Goal: Task Accomplishment & Management: Manage account settings

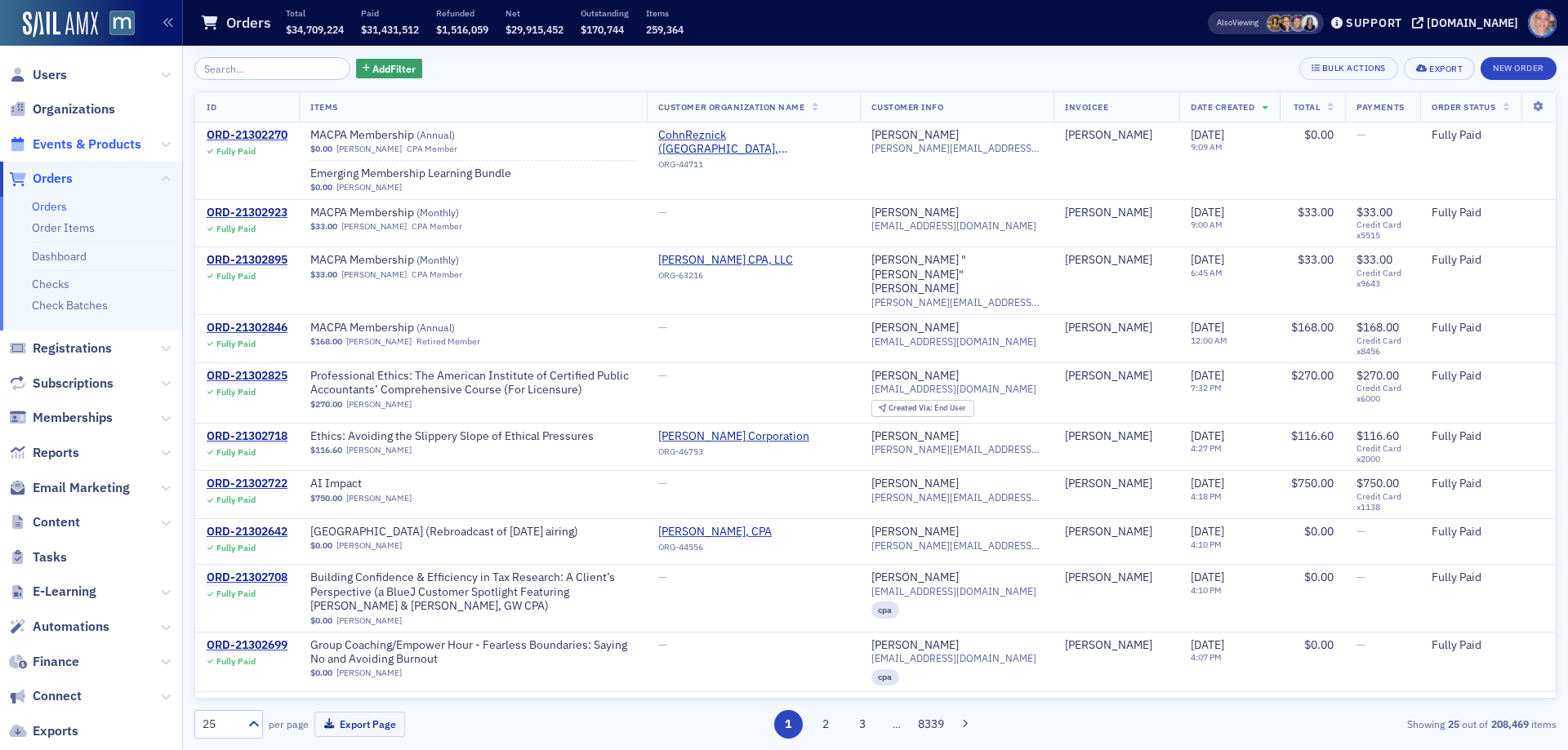
click at [78, 136] on span "Events & Products" at bounding box center [86, 144] width 108 height 18
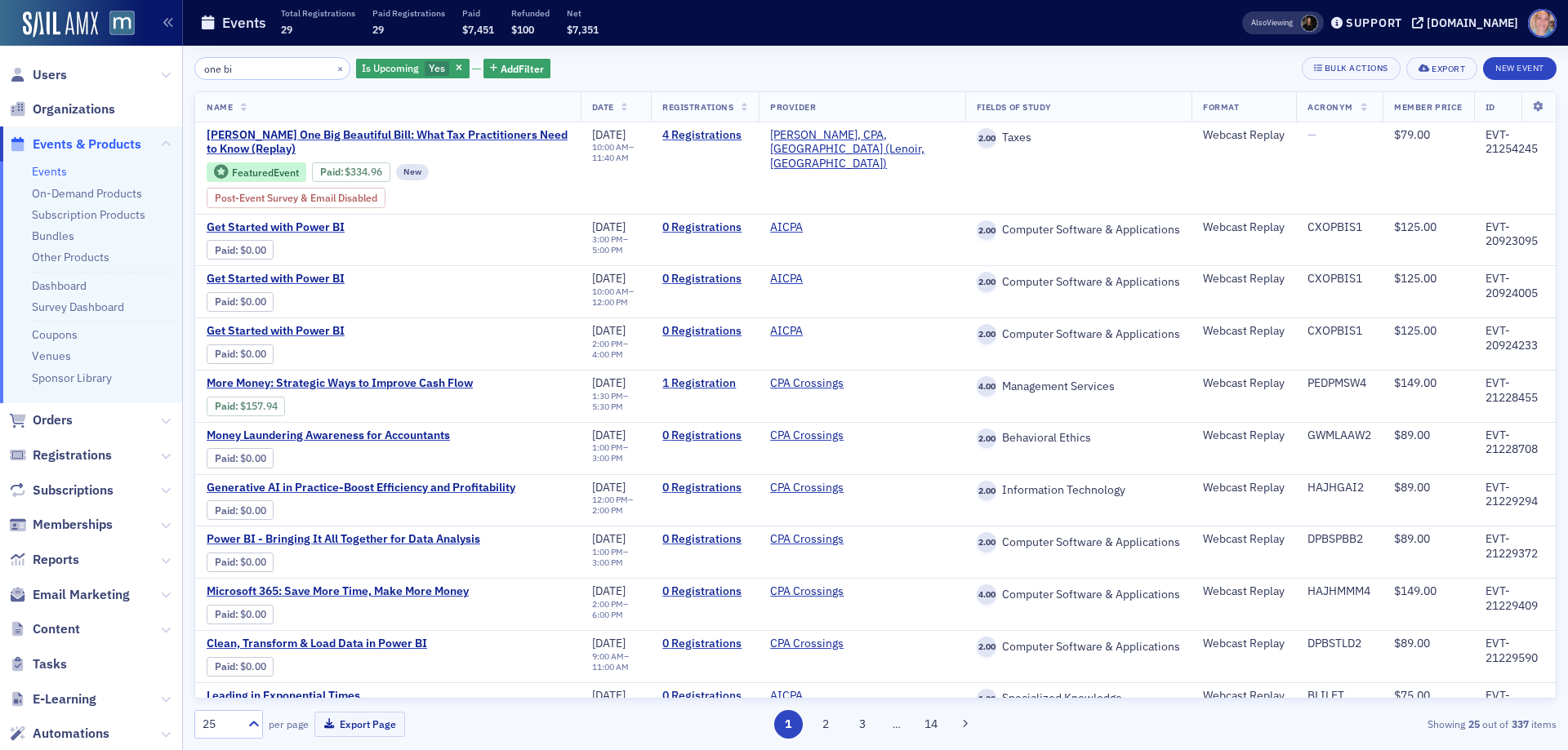
type input "one bi"
click at [429, 68] on span "Yes" at bounding box center [437, 67] width 17 height 13
click at [519, 73] on input "No" at bounding box center [515, 68] width 15 height 15
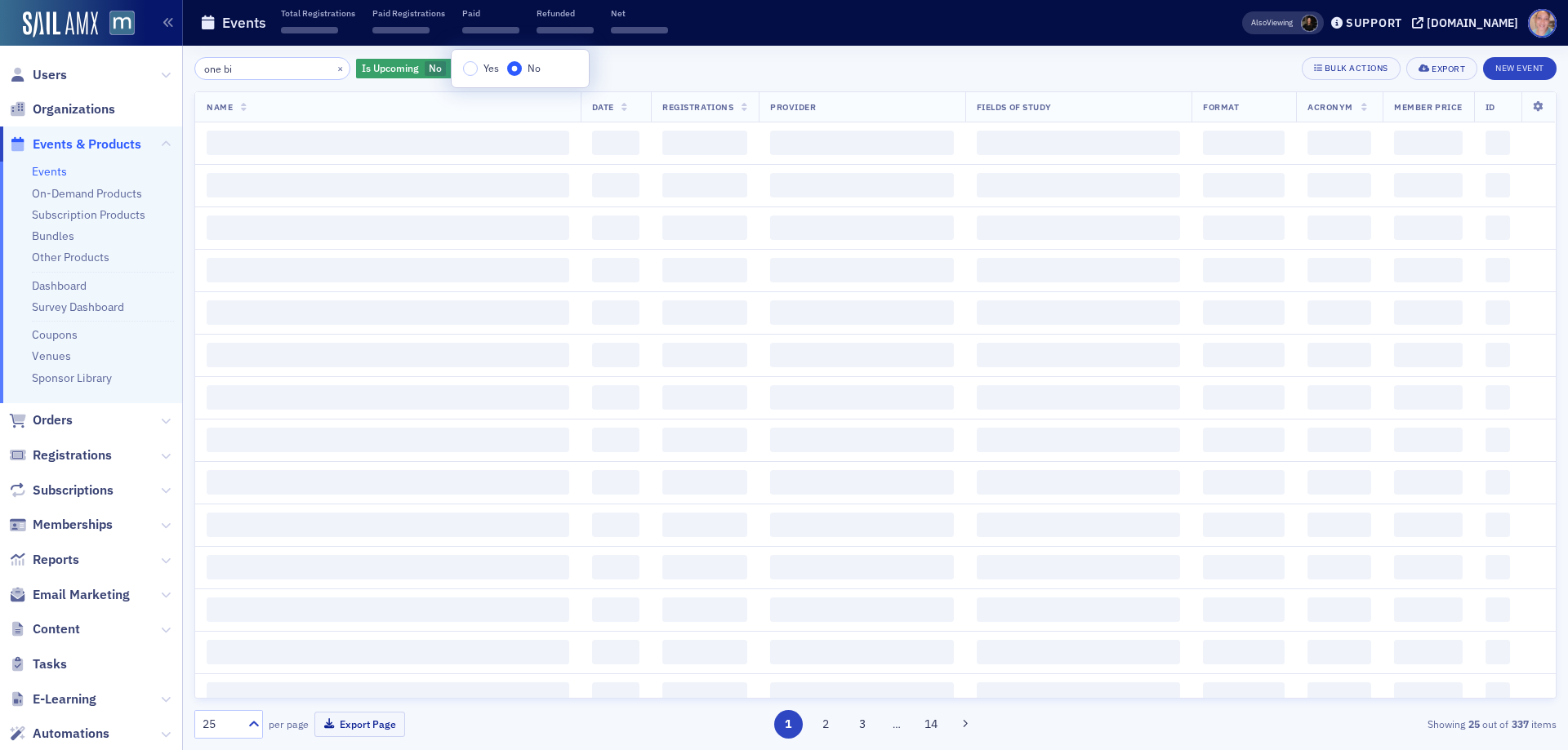
click at [700, 69] on div "one bi × Is Upcoming No Add Filter Bulk Actions Export New Event" at bounding box center [876, 68] width 1363 height 23
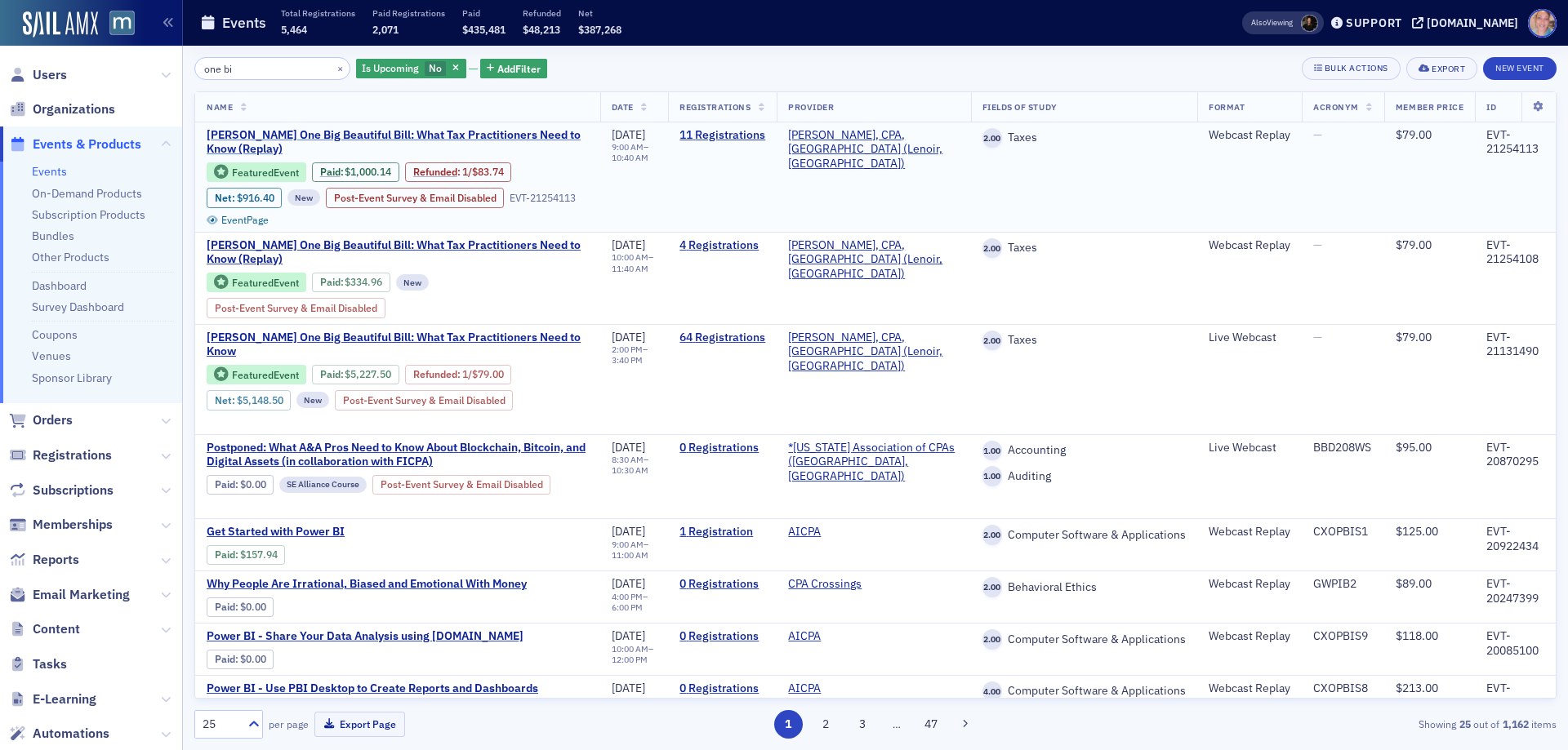
click at [271, 147] on span "[PERSON_NAME] One Big Beautiful Bill: What Tax Practitioners Need to Know (Repl…" at bounding box center [398, 142] width 383 height 29
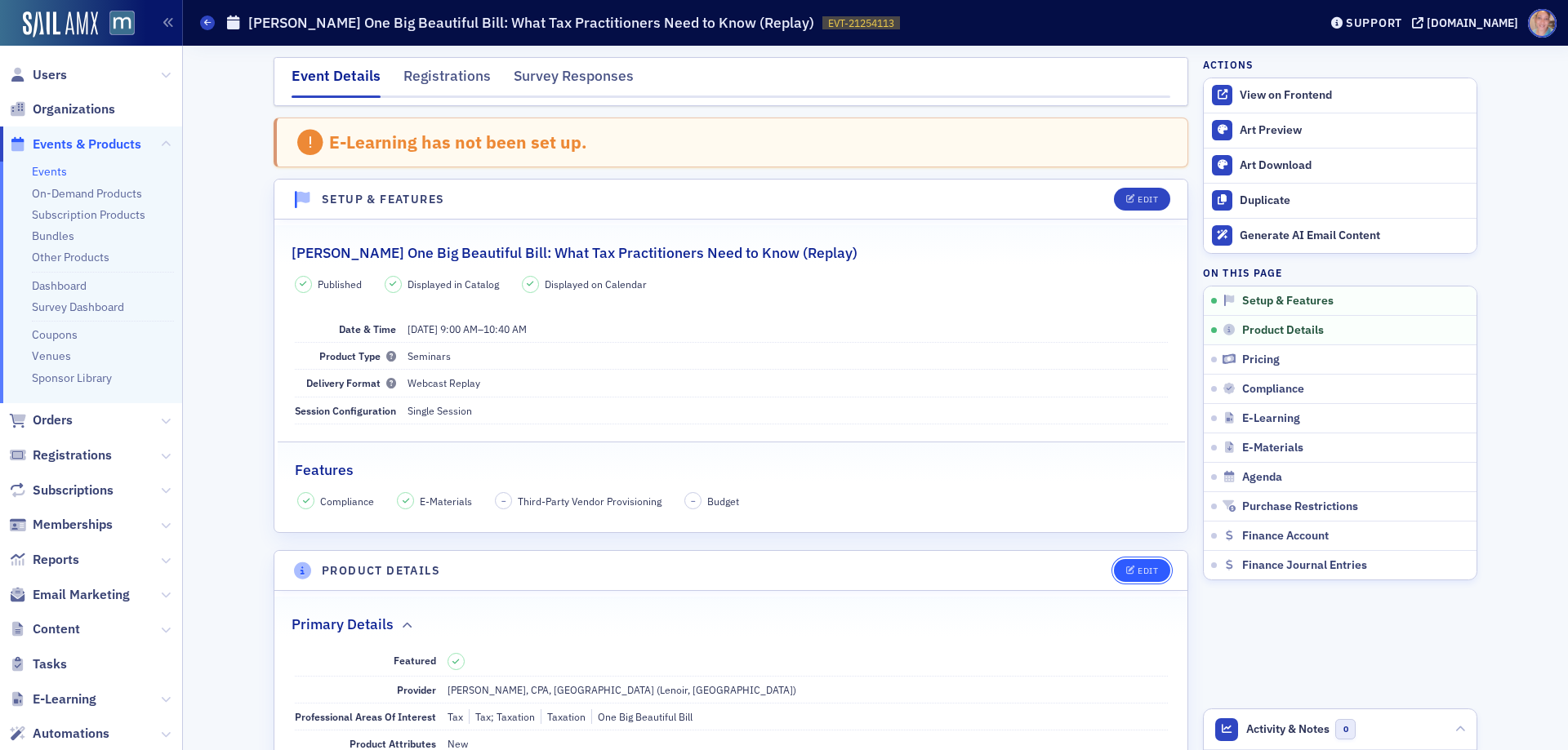
click at [1129, 569] on icon "button" at bounding box center [1130, 571] width 10 height 9
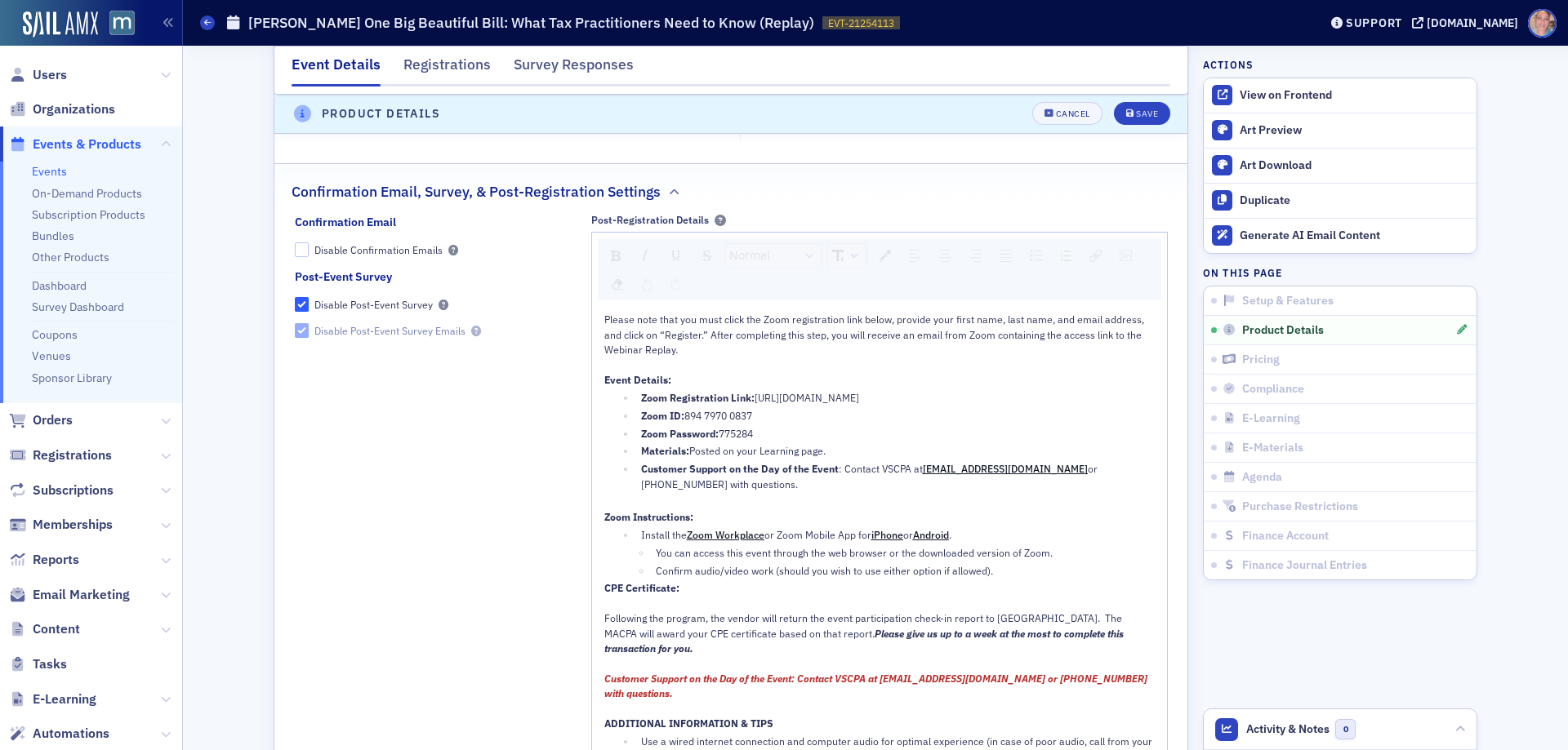
scroll to position [1843, 0]
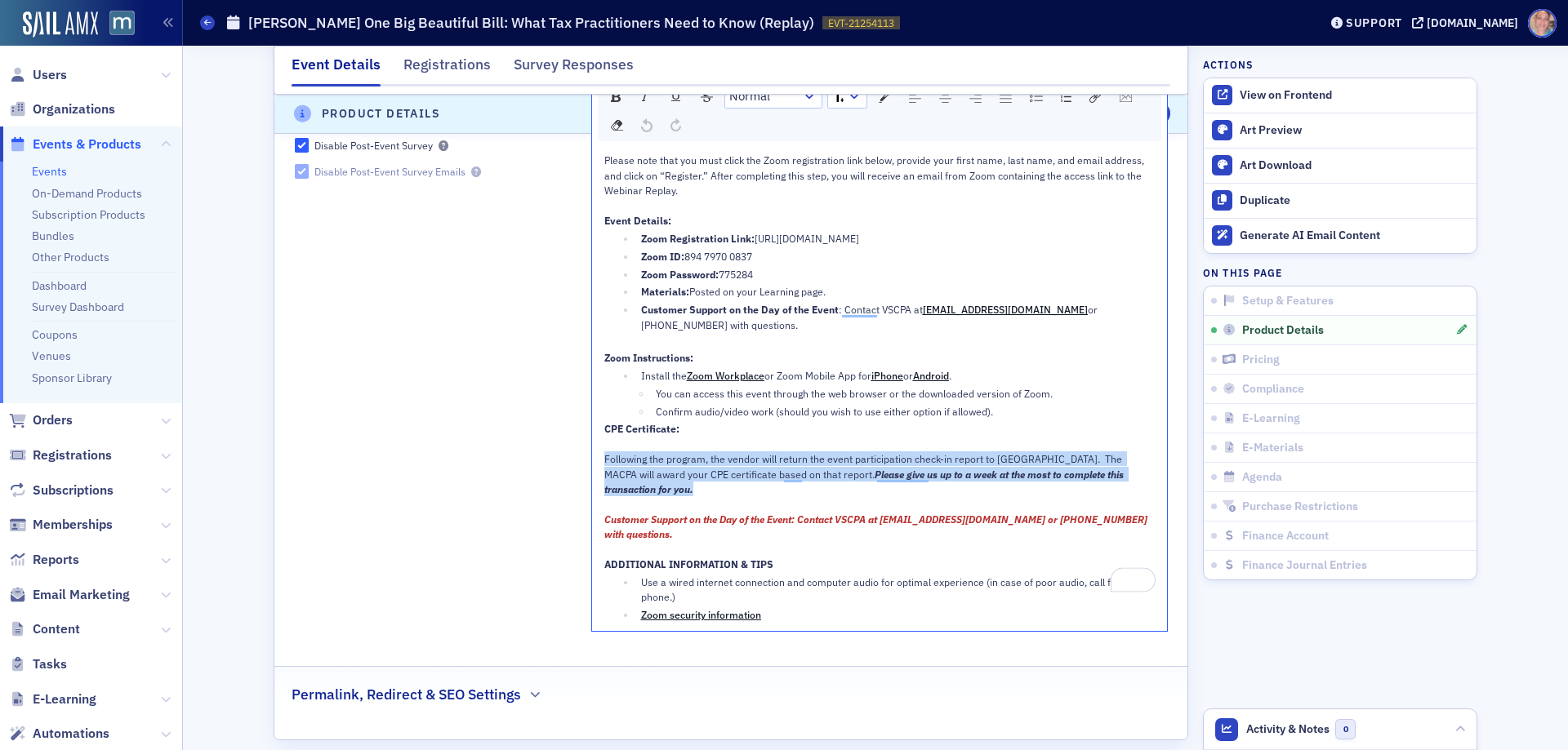
drag, startPoint x: 1113, startPoint y: 481, endPoint x: 591, endPoint y: 463, distance: 522.3
click at [592, 463] on div "Please note that you must click the Zoom registration link below, provide your …" at bounding box center [880, 389] width 575 height 484
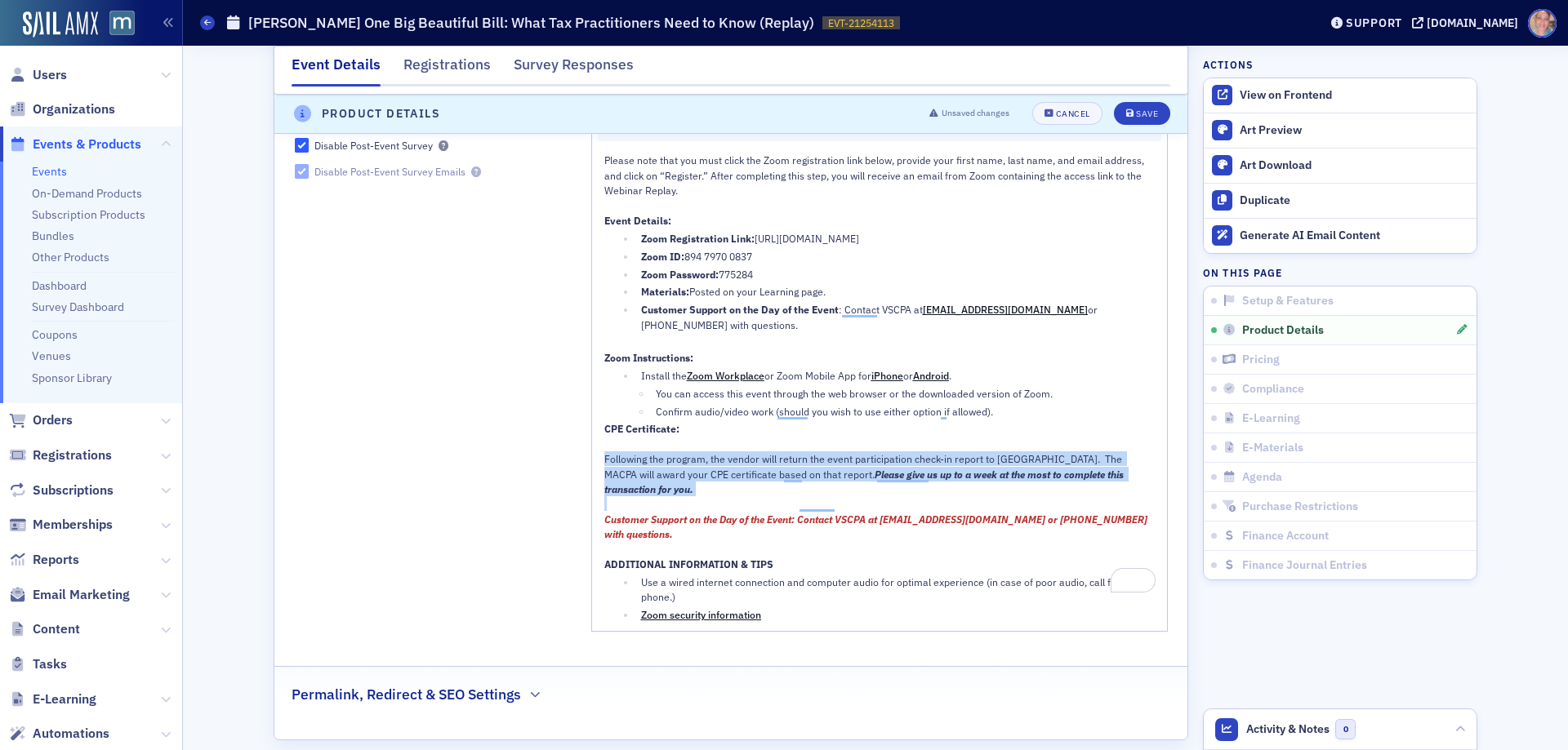
click at [1131, 111] on div "Normal" at bounding box center [879, 110] width 563 height 62
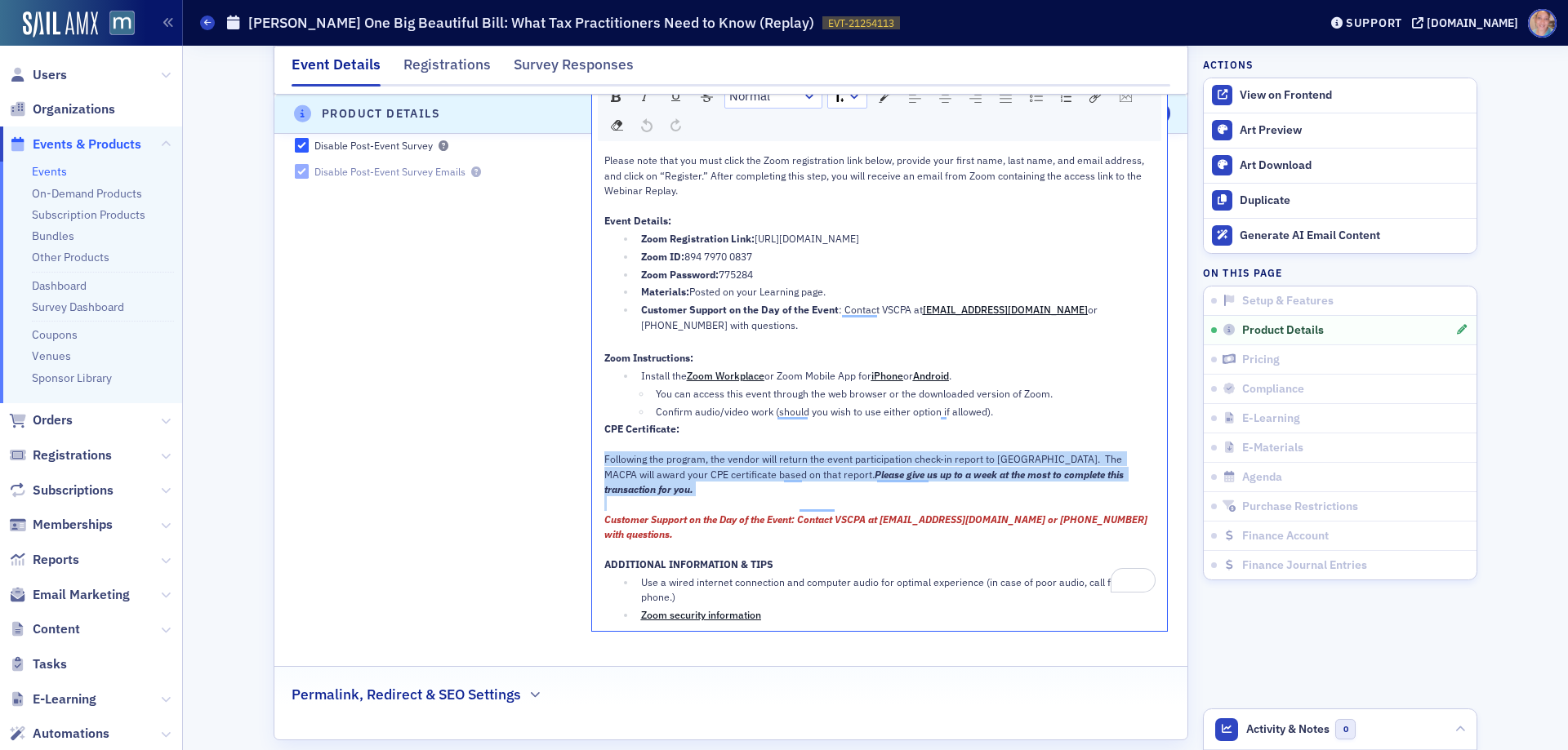
drag, startPoint x: 484, startPoint y: 490, endPoint x: 497, endPoint y: 473, distance: 21.4
click at [484, 489] on div "Confirmation Email Disable Confirmation Emails Post-Event Survey Disable Post-E…" at bounding box center [435, 349] width 280 height 588
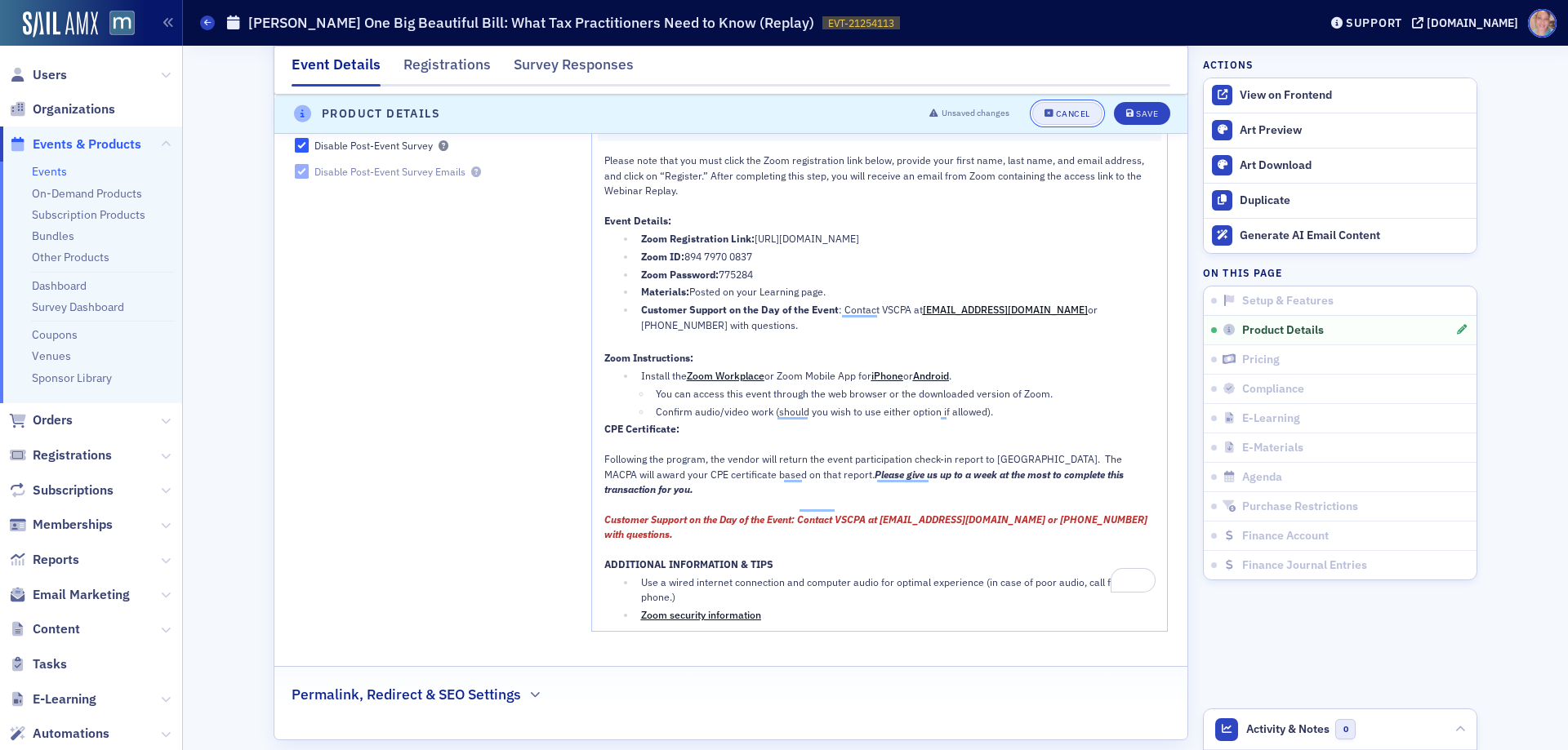
click at [1067, 107] on button "Cancel" at bounding box center [1067, 114] width 70 height 23
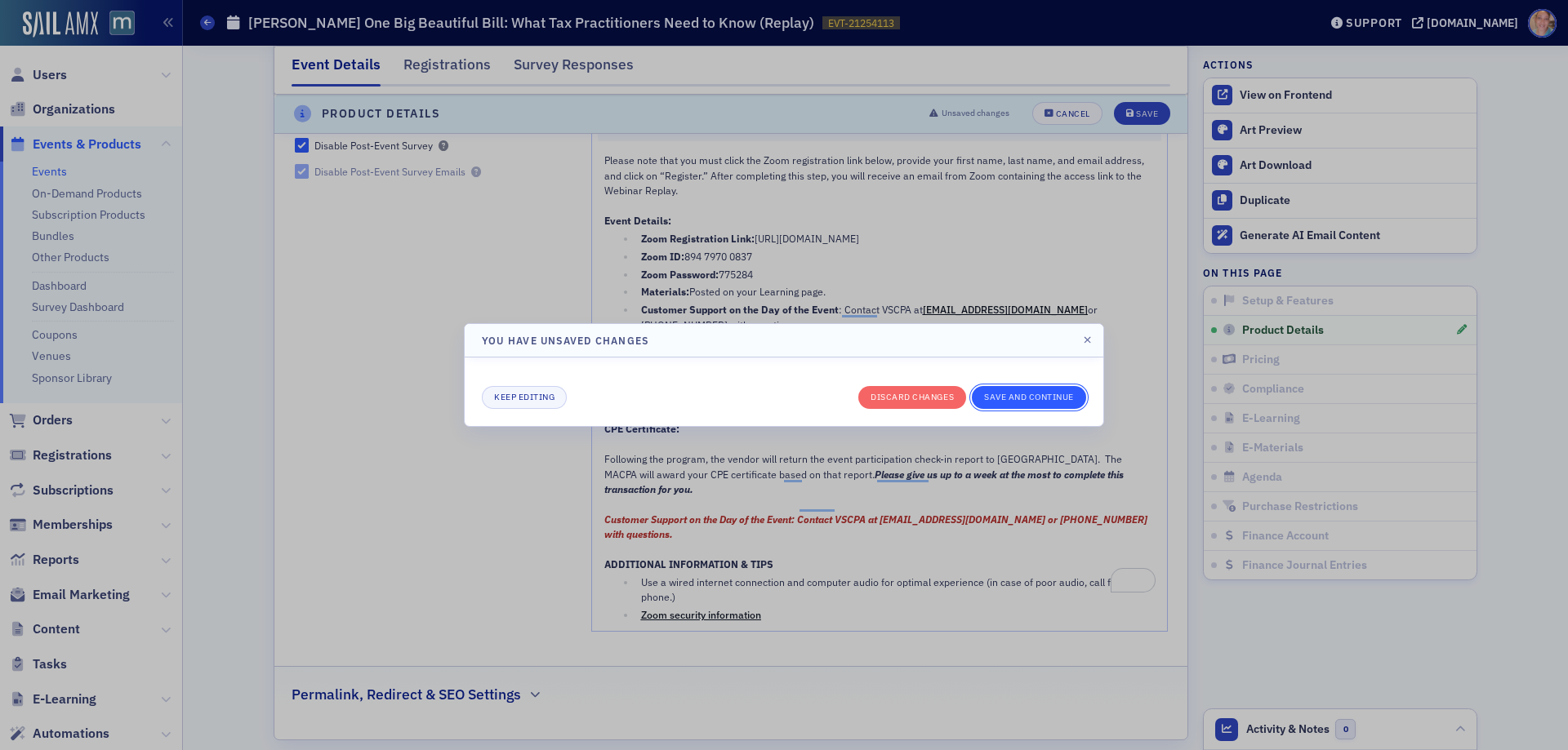
click at [1022, 389] on button "Save and continue" at bounding box center [1029, 397] width 114 height 23
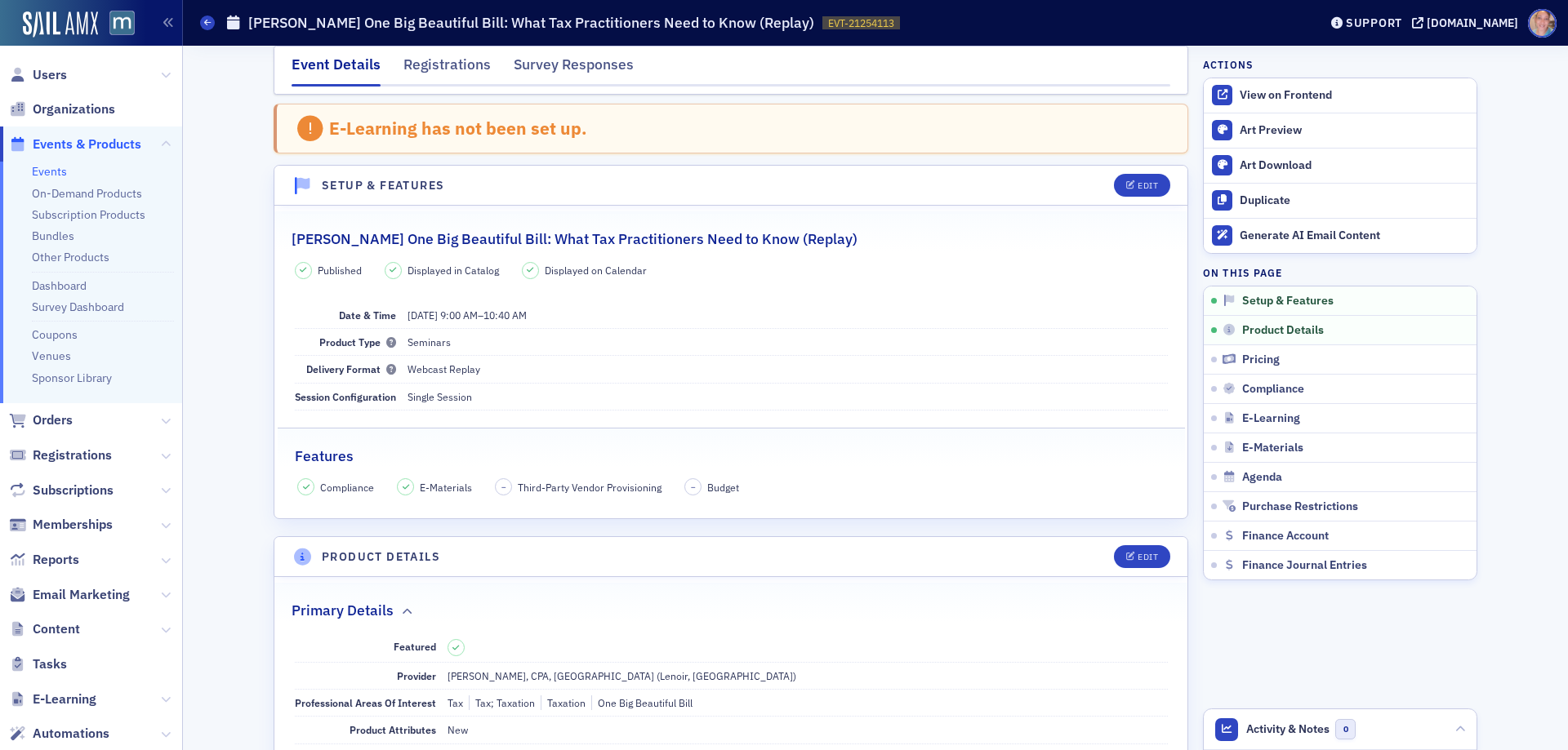
scroll to position [0, 0]
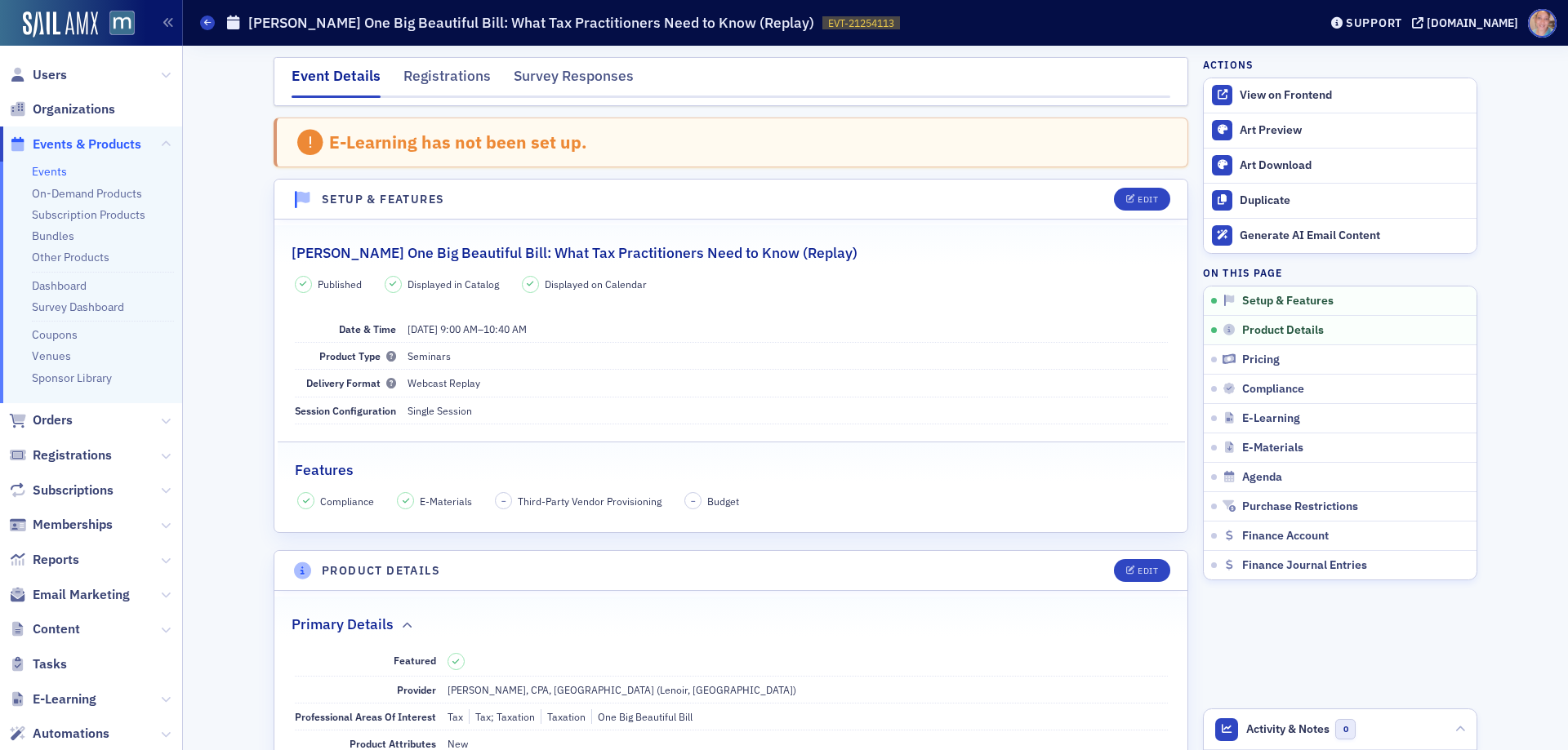
click at [50, 171] on link "Events" at bounding box center [49, 171] width 35 height 15
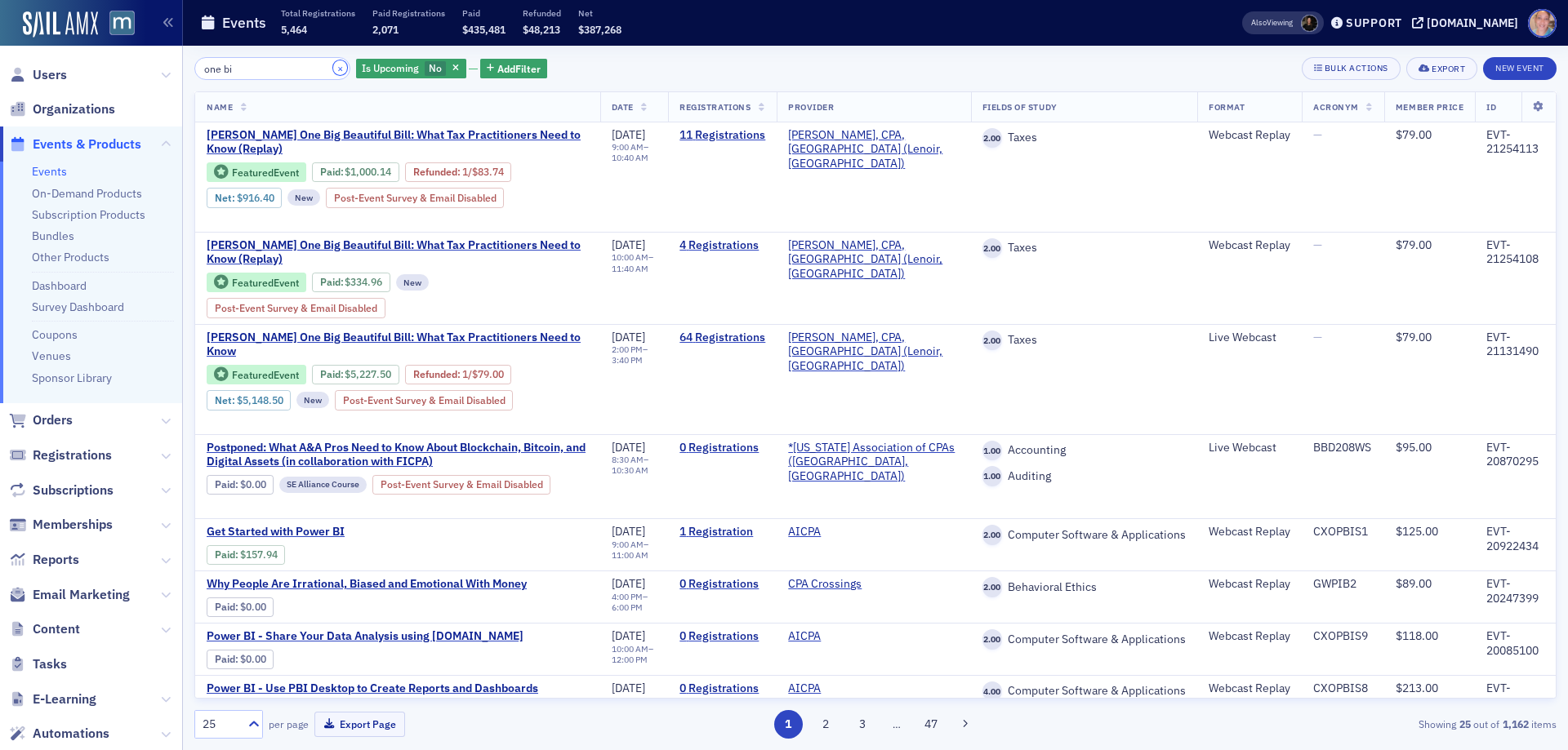
click at [334, 66] on button "×" at bounding box center [341, 67] width 15 height 15
